Goal: Task Accomplishment & Management: Use online tool/utility

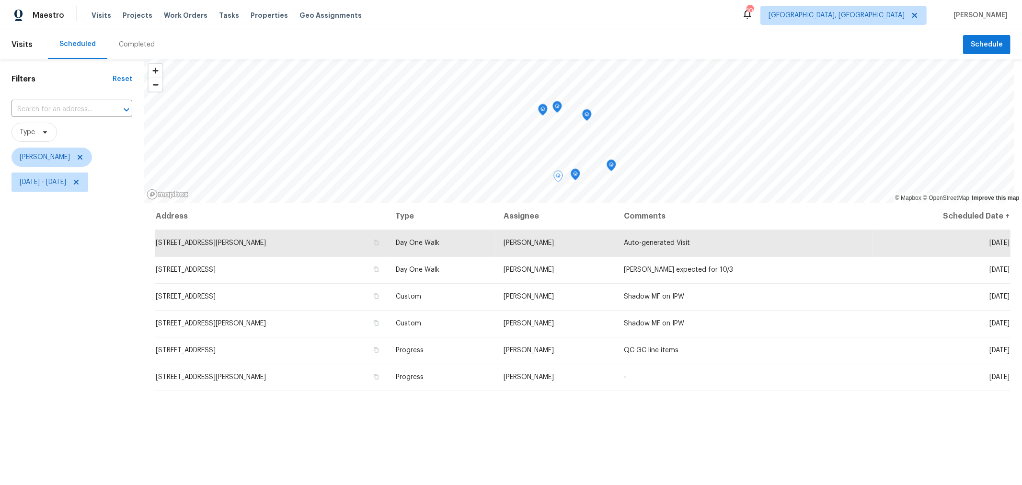
click at [32, 240] on div "Filters Reset ​ Type Keith Hollingsworth Fri, Oct 03 - Fri, Oct 03" at bounding box center [72, 325] width 144 height 532
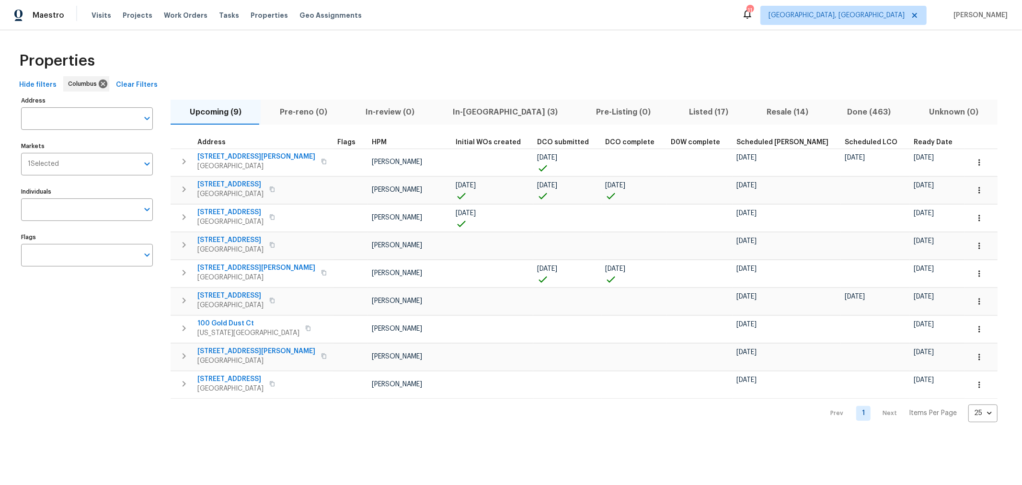
click at [478, 108] on span "In-reno (3)" at bounding box center [505, 111] width 132 height 13
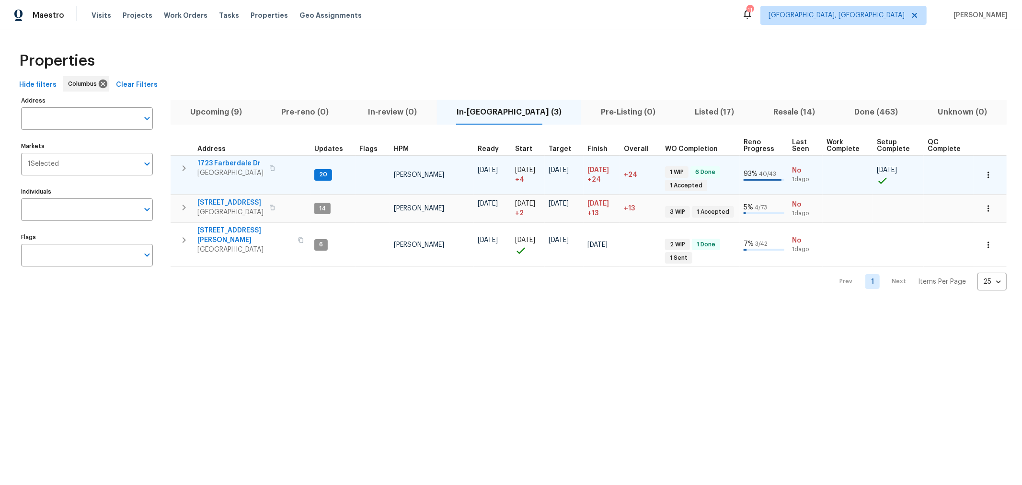
click at [187, 164] on icon "button" at bounding box center [183, 167] width 11 height 11
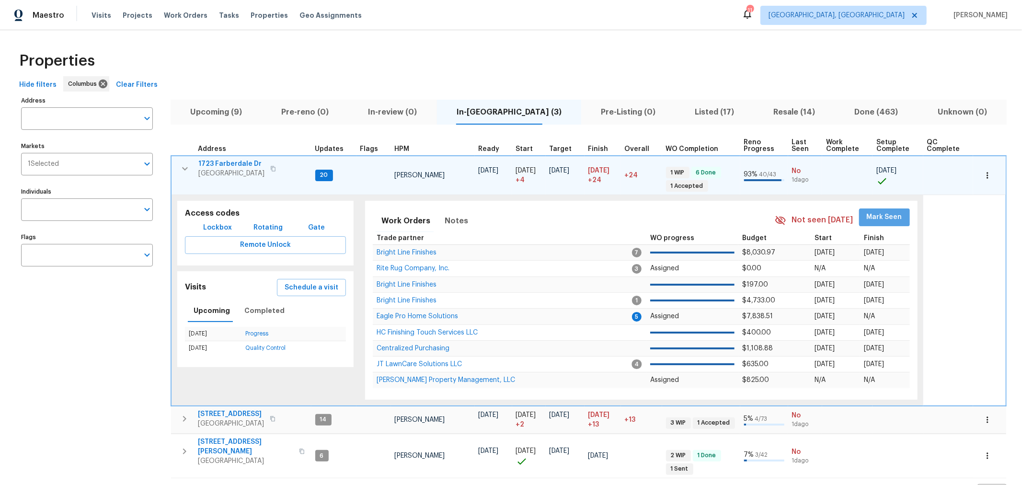
click at [879, 216] on span "Mark Seen" at bounding box center [883, 217] width 35 height 12
click at [428, 312] on span "Eagle Pro Home Solutions" at bounding box center [416, 315] width 81 height 7
click at [177, 164] on button "button" at bounding box center [184, 168] width 19 height 19
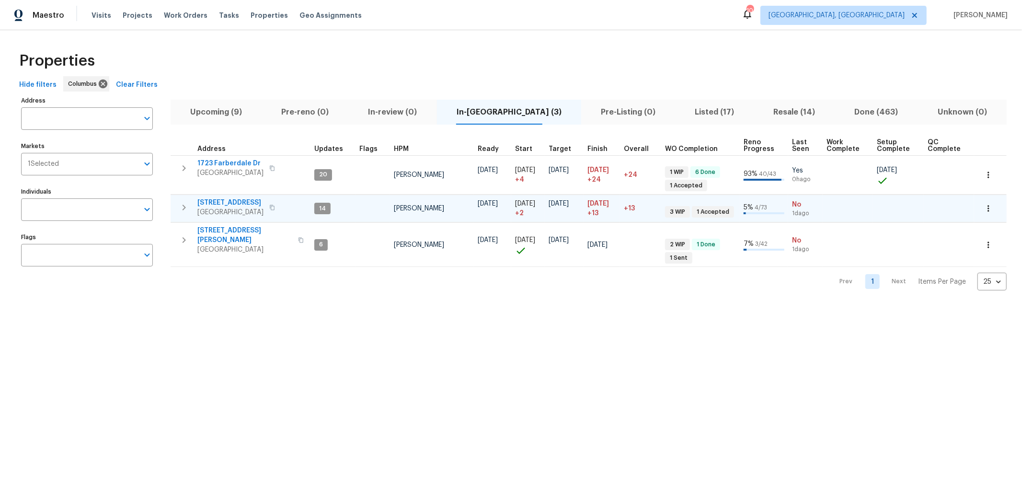
click at [184, 208] on icon "button" at bounding box center [183, 207] width 11 height 11
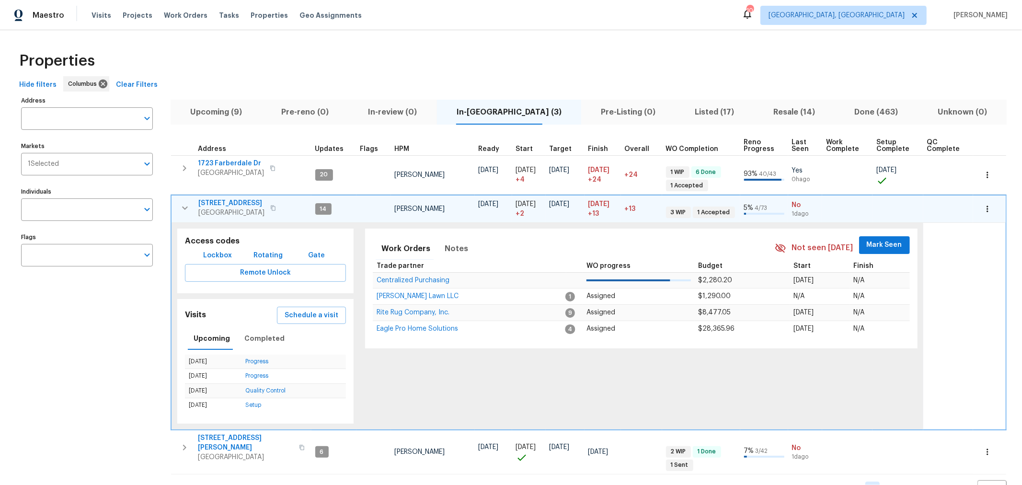
click at [884, 236] on button "Mark Seen" at bounding box center [884, 245] width 51 height 18
click at [187, 206] on icon "button" at bounding box center [185, 207] width 6 height 3
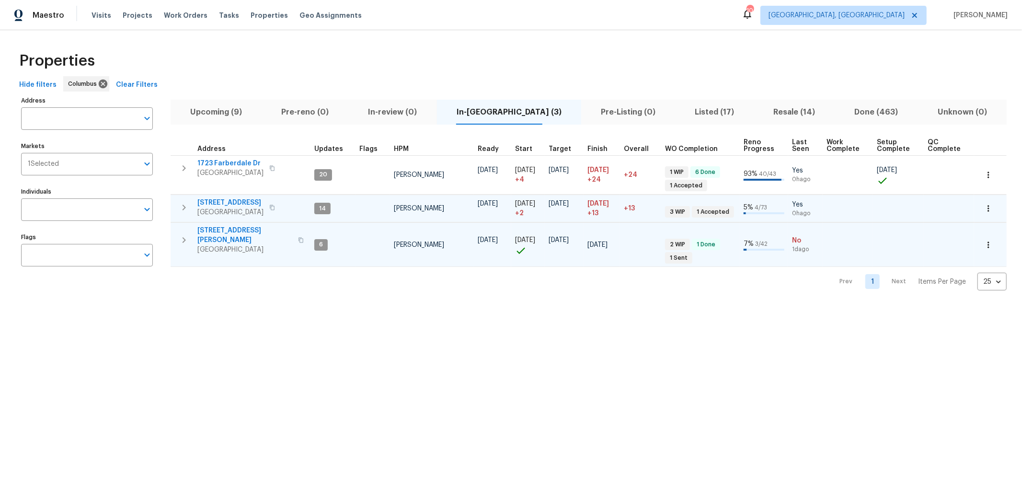
click at [188, 239] on icon "button" at bounding box center [183, 239] width 11 height 11
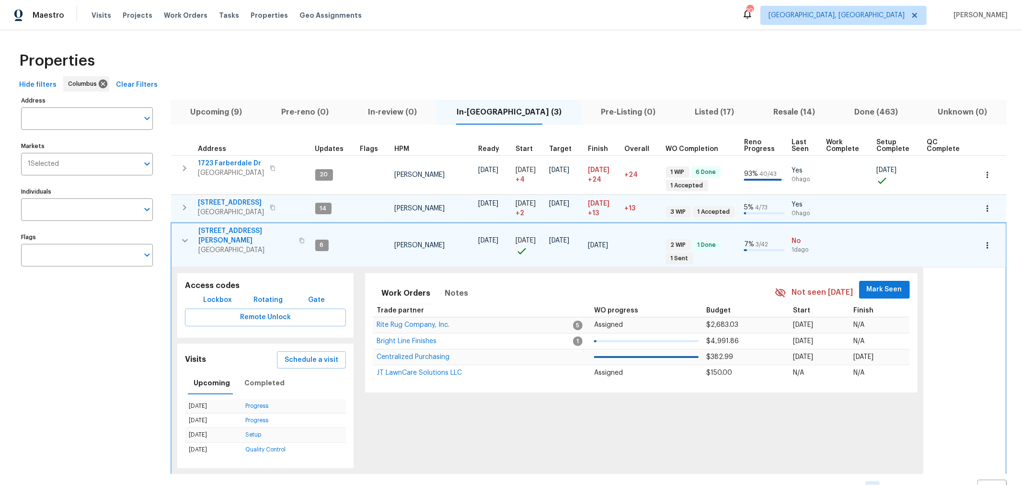
click at [887, 285] on span "Mark Seen" at bounding box center [883, 290] width 35 height 12
click at [182, 235] on icon "button" at bounding box center [184, 240] width 11 height 11
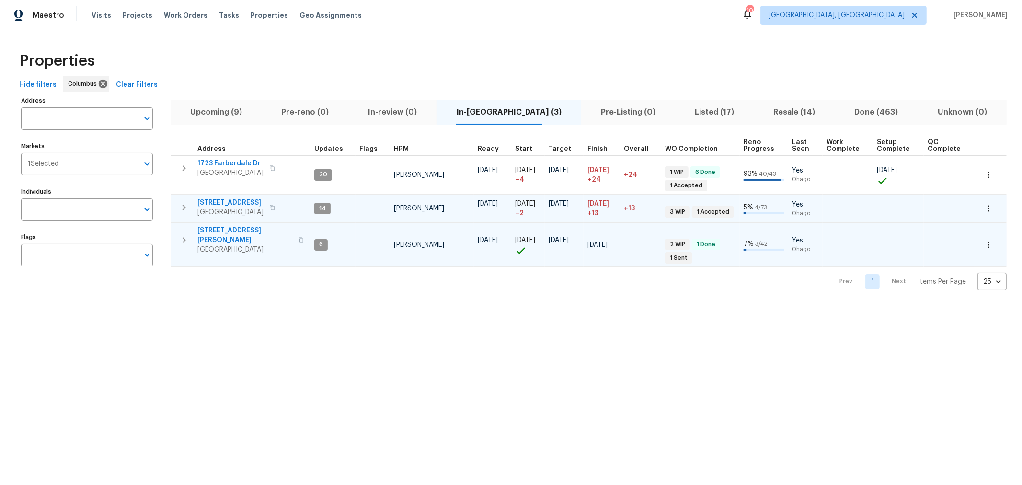
click at [223, 110] on span "Upcoming (9)" at bounding box center [216, 111] width 80 height 13
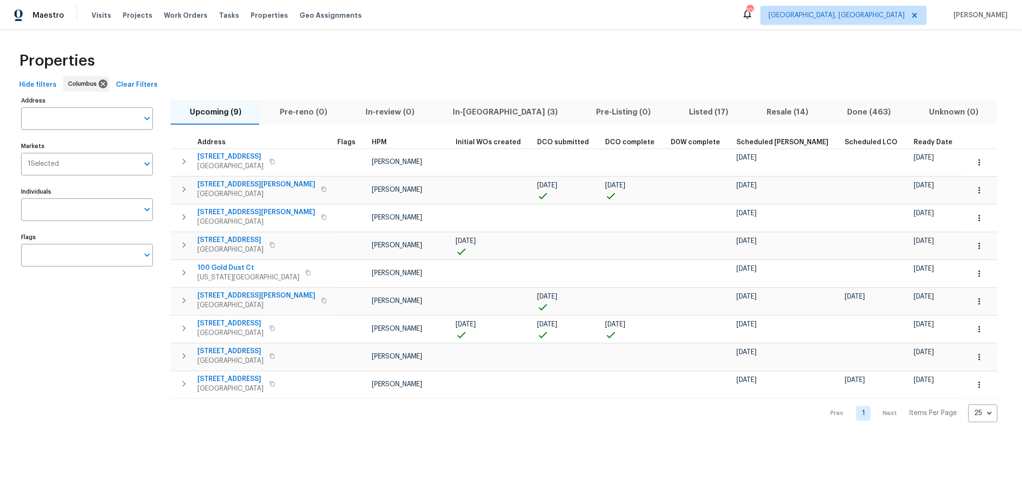
click at [913, 144] on span "Ready Date" at bounding box center [932, 142] width 39 height 7
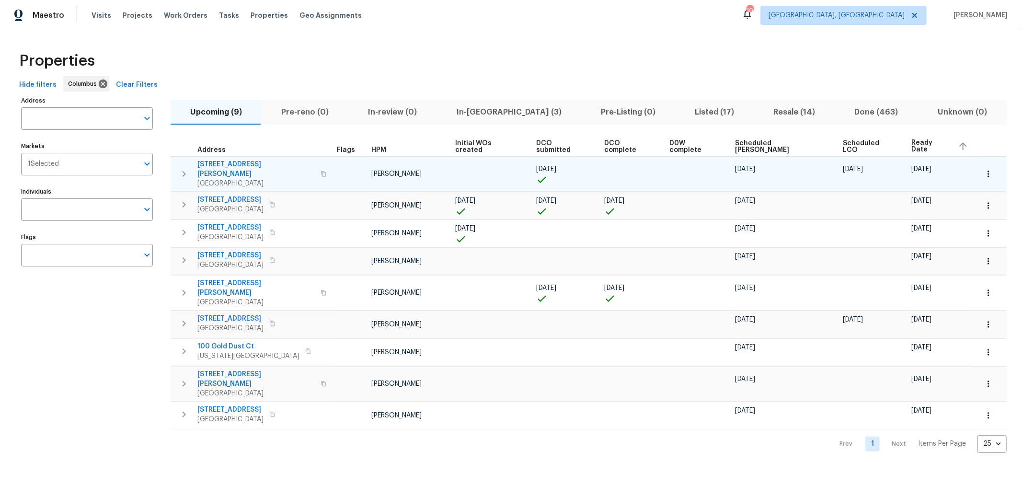
click at [983, 169] on icon "button" at bounding box center [988, 174] width 10 height 10
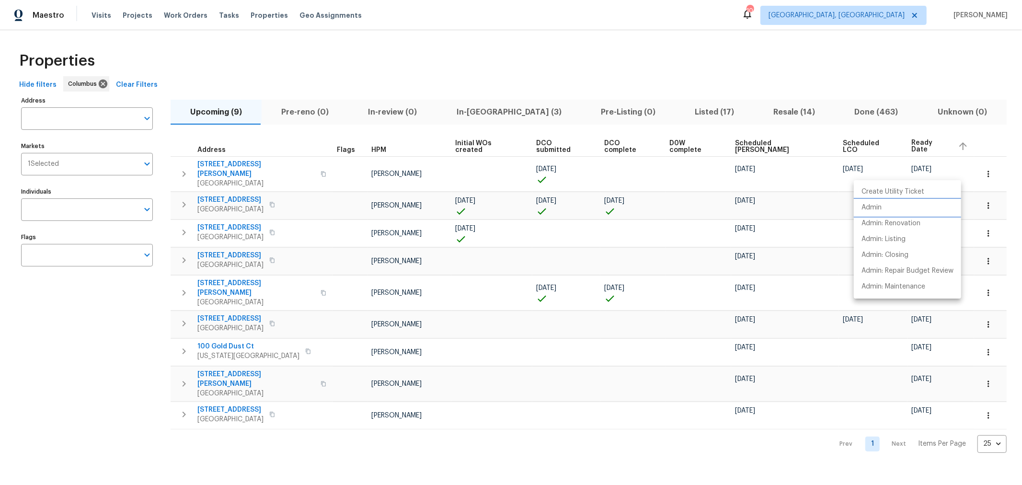
click at [882, 210] on li "Admin" at bounding box center [906, 208] width 107 height 16
click at [656, 66] on div at bounding box center [511, 242] width 1022 height 485
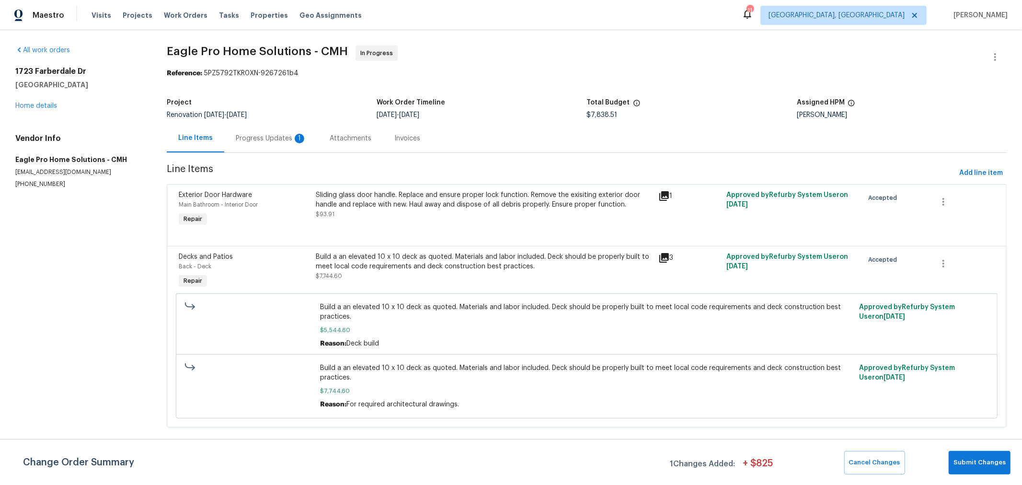
click at [250, 144] on div "Progress Updates 1" at bounding box center [271, 138] width 94 height 28
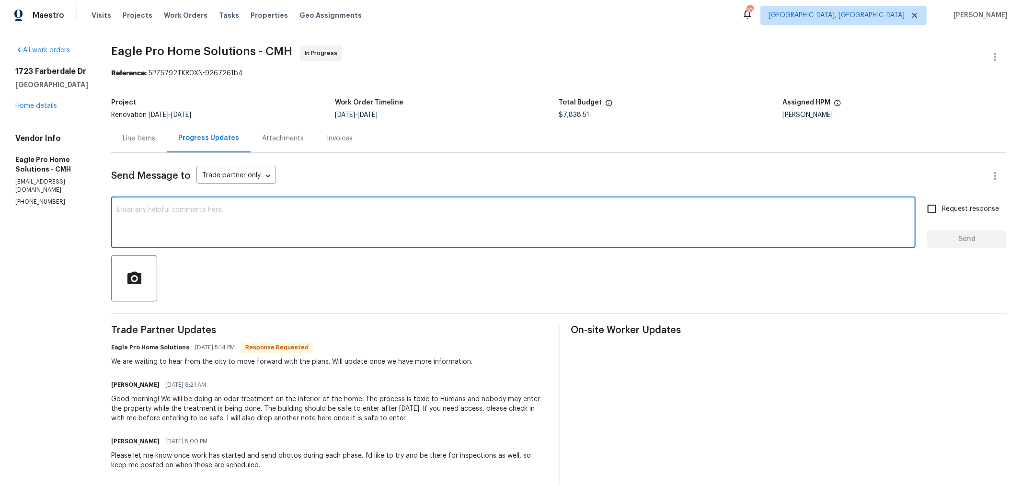
click at [278, 215] on textarea at bounding box center [513, 223] width 793 height 34
type textarea "Thank you! I have an obligation to check in at least 3 times per week."
click at [944, 211] on span "Request response" at bounding box center [970, 209] width 57 height 10
click at [942, 211] on input "Request response" at bounding box center [931, 209] width 20 height 20
checkbox input "true"
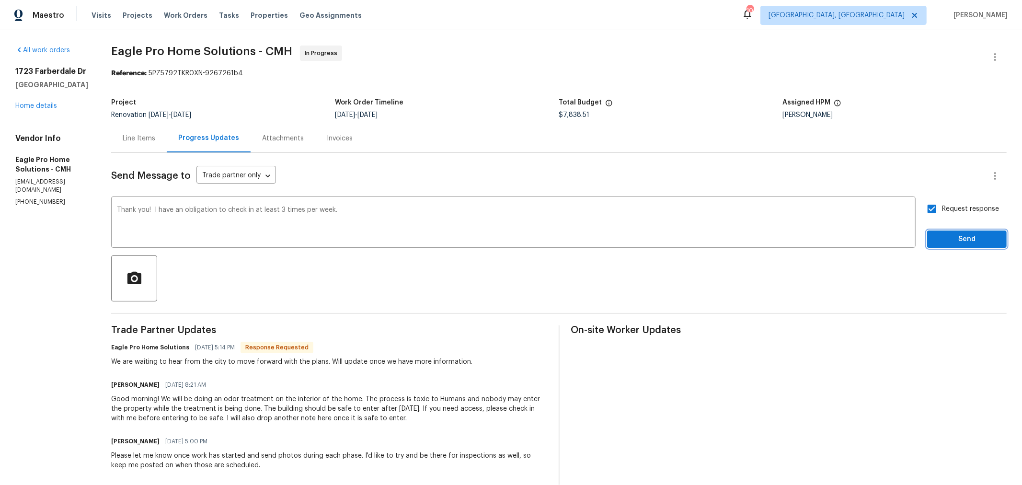
click at [936, 243] on span "Send" at bounding box center [966, 239] width 64 height 12
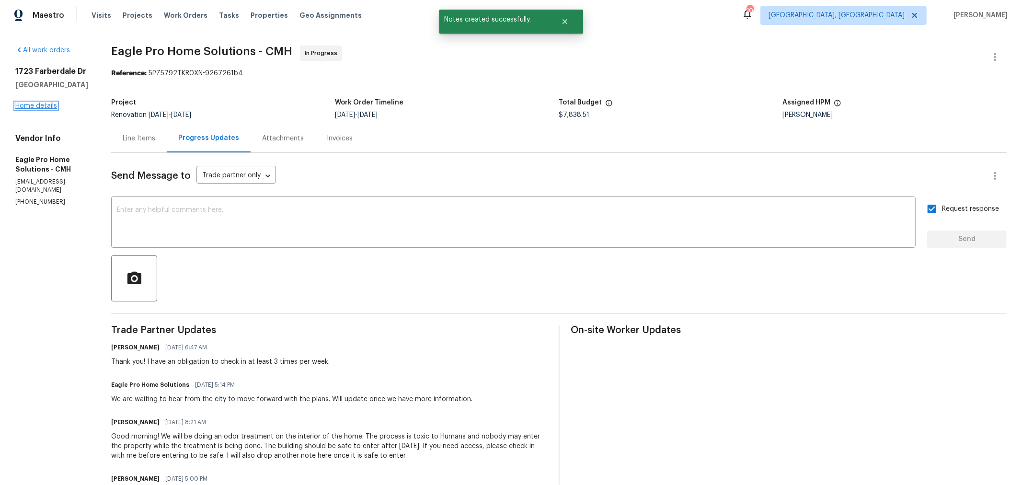
click at [33, 106] on link "Home details" at bounding box center [36, 105] width 42 height 7
